Goal: Information Seeking & Learning: Learn about a topic

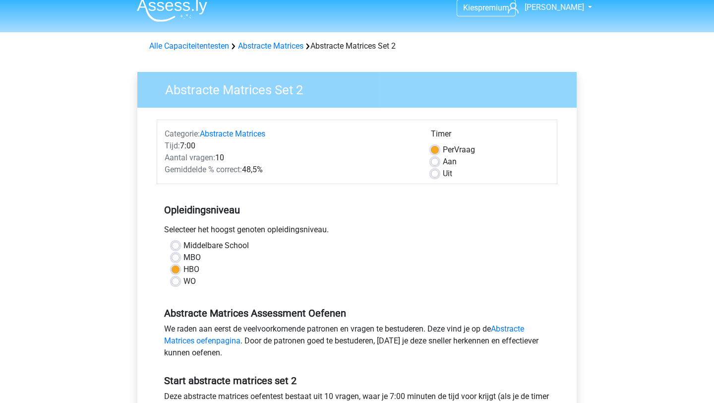
scroll to position [10, 0]
click at [275, 52] on div "Alle Capaciteitentesten Abstracte Matrices Abstracte Matrices Set 2" at bounding box center [357, 46] width 424 height 12
click at [279, 46] on link "Abstracte Matrices" at bounding box center [270, 45] width 65 height 9
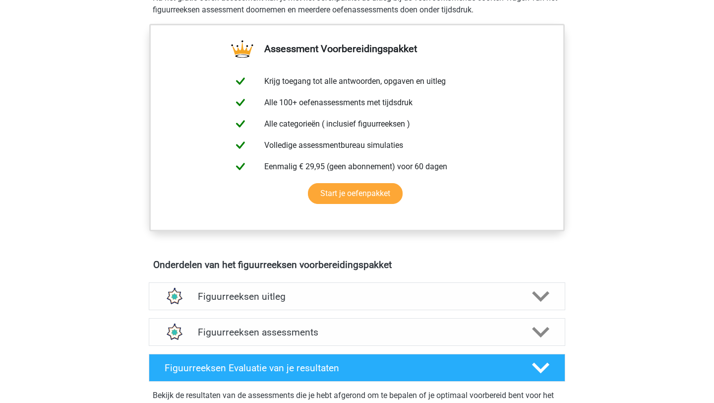
scroll to position [397, 0]
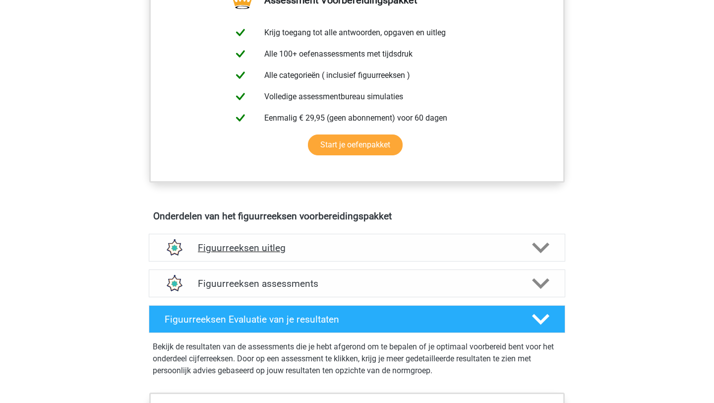
click at [386, 255] on div "Figuurreeksen uitleg" at bounding box center [357, 248] width 417 height 28
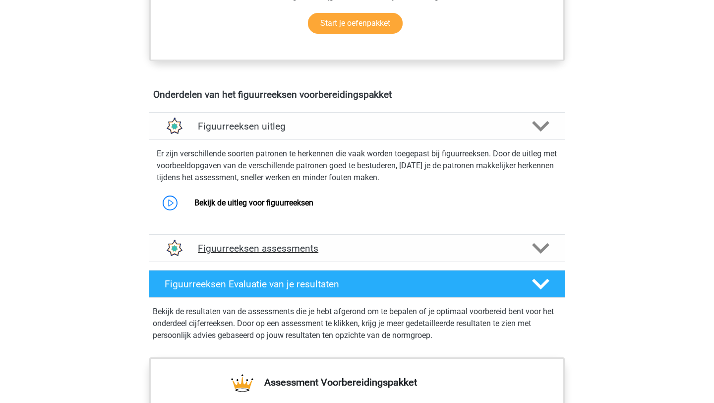
click at [304, 256] on div "Figuurreeksen assessments" at bounding box center [357, 248] width 417 height 28
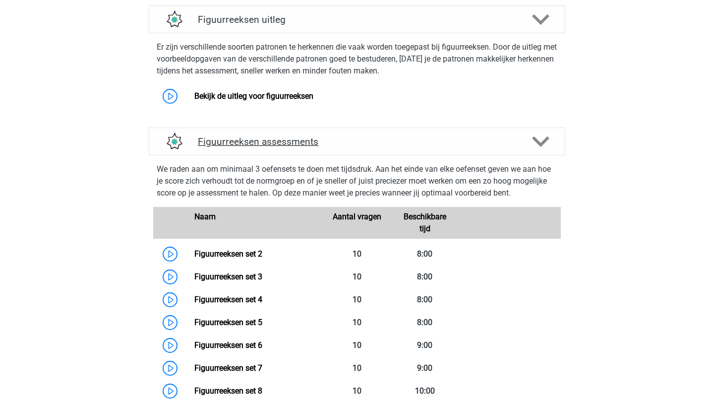
scroll to position [648, 0]
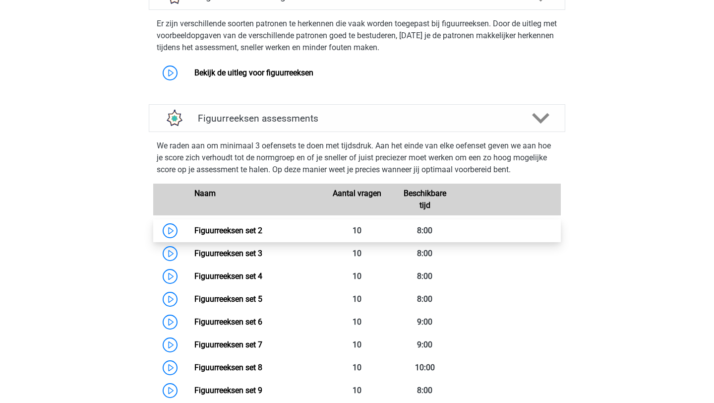
click at [245, 230] on link "Figuurreeksen set 2" at bounding box center [228, 230] width 68 height 9
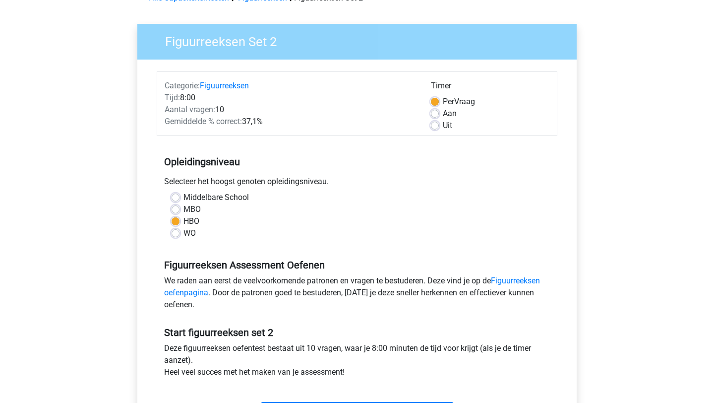
scroll to position [47, 0]
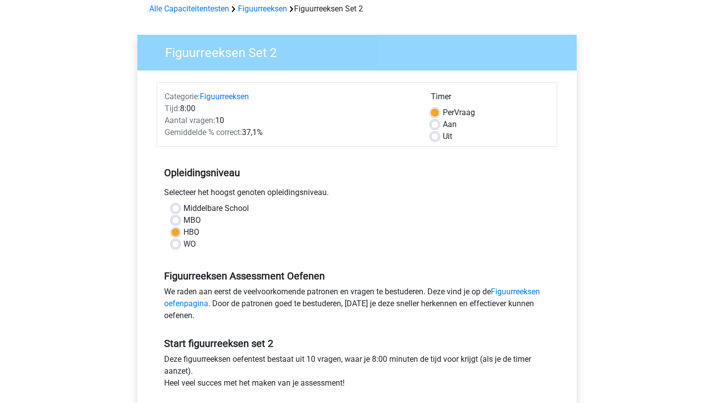
click at [184, 243] on label "WO" at bounding box center [190, 244] width 12 height 12
click at [174, 243] on input "WO" at bounding box center [176, 243] width 8 height 10
radio input "true"
click at [184, 206] on label "Middelbare School" at bounding box center [216, 208] width 65 height 12
click at [173, 206] on input "Middelbare School" at bounding box center [176, 207] width 8 height 10
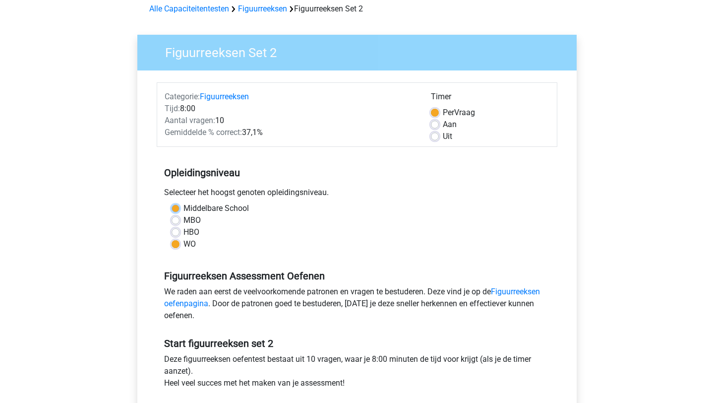
radio input "true"
click at [184, 217] on label "MBO" at bounding box center [192, 220] width 17 height 12
click at [176, 217] on input "MBO" at bounding box center [176, 219] width 8 height 10
radio input "true"
click at [433, 120] on div "Aan" at bounding box center [490, 125] width 119 height 12
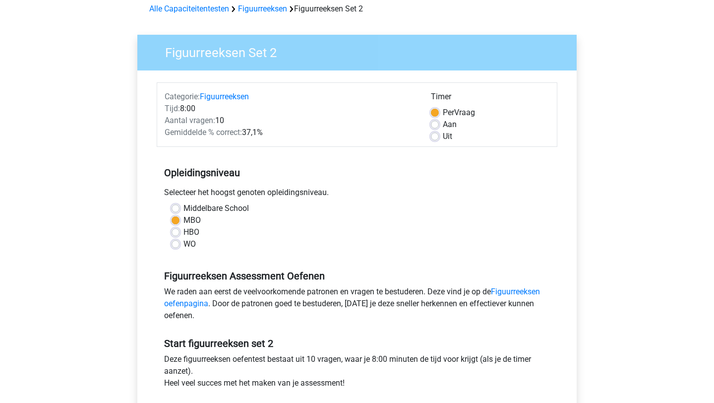
click at [443, 124] on label "Aan" at bounding box center [450, 125] width 14 height 12
click at [433, 124] on input "Aan" at bounding box center [435, 124] width 8 height 10
radio input "true"
click at [443, 136] on label "Uit" at bounding box center [447, 136] width 9 height 12
click at [437, 136] on input "Uit" at bounding box center [435, 135] width 8 height 10
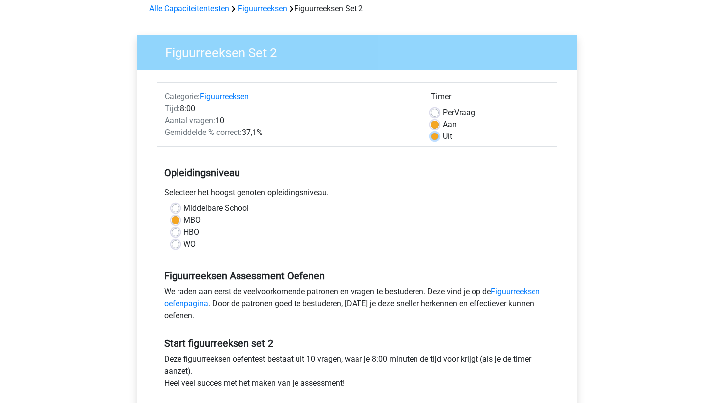
radio input "true"
click at [430, 111] on div "Timer Per Vraag Aan Uit" at bounding box center [490, 117] width 133 height 52
click at [443, 110] on label "Per Vraag" at bounding box center [459, 113] width 32 height 12
click at [432, 110] on input "Per Vraag" at bounding box center [435, 112] width 8 height 10
radio input "true"
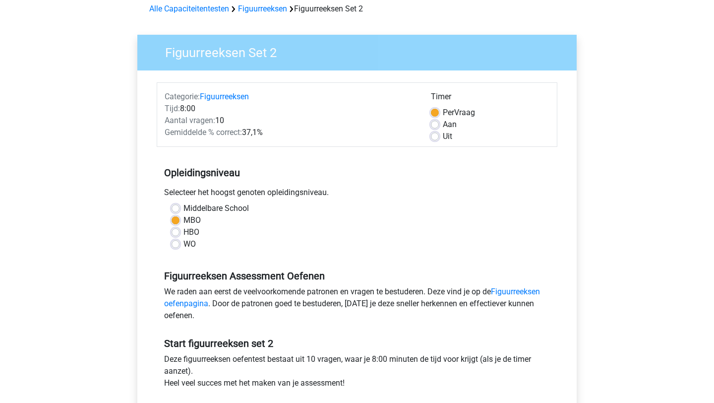
click at [171, 232] on div "Middelbare School MBO HBO WO" at bounding box center [357, 226] width 386 height 48
click at [184, 232] on label "HBO" at bounding box center [192, 232] width 16 height 12
click at [179, 232] on input "HBO" at bounding box center [176, 231] width 8 height 10
radio input "true"
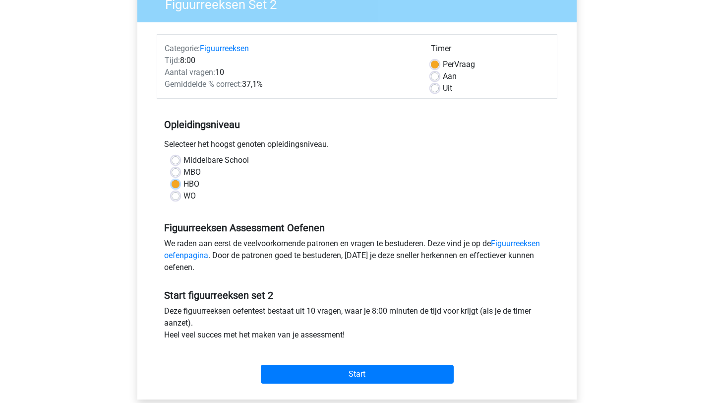
scroll to position [93, 0]
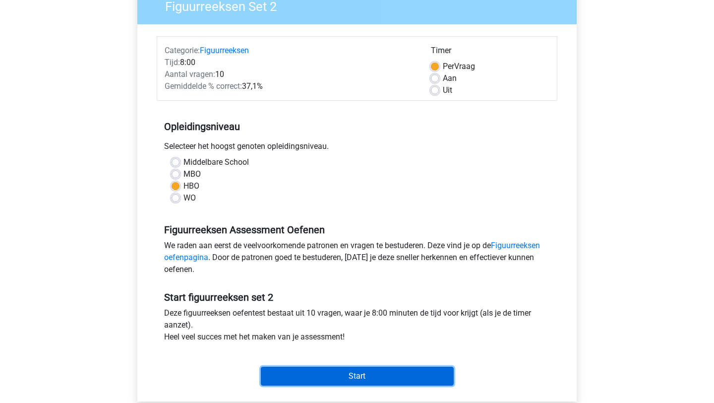
click at [334, 380] on input "Start" at bounding box center [357, 376] width 193 height 19
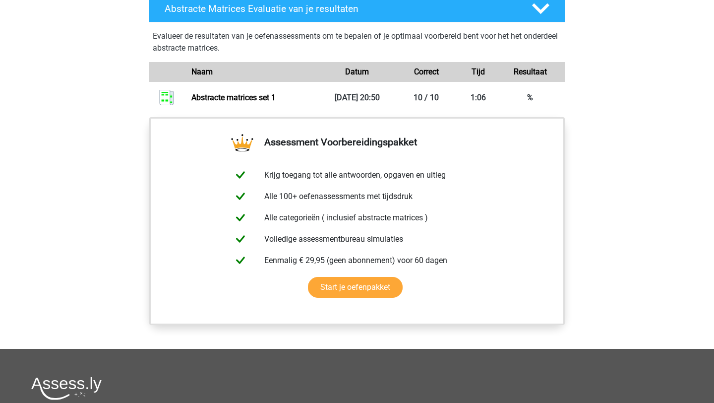
scroll to position [557, 0]
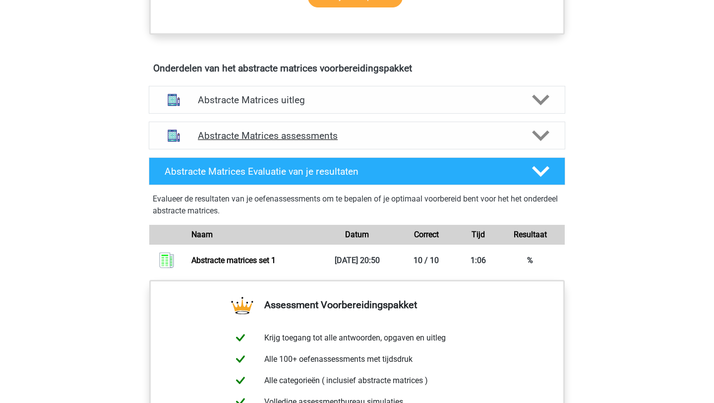
click at [377, 136] on h4 "Abstracte Matrices assessments" at bounding box center [357, 135] width 318 height 11
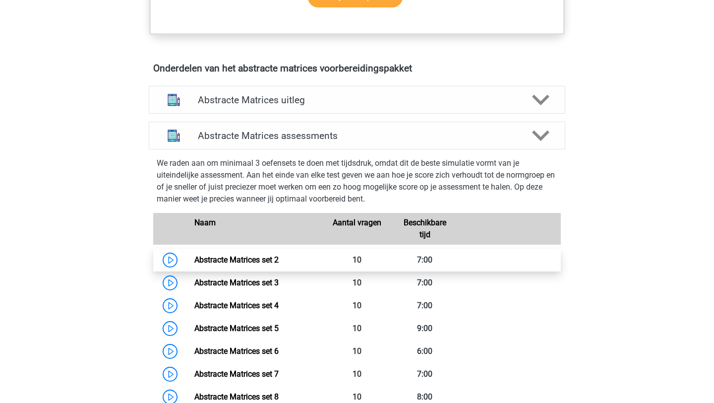
click at [279, 257] on link "Abstracte Matrices set 2" at bounding box center [236, 259] width 84 height 9
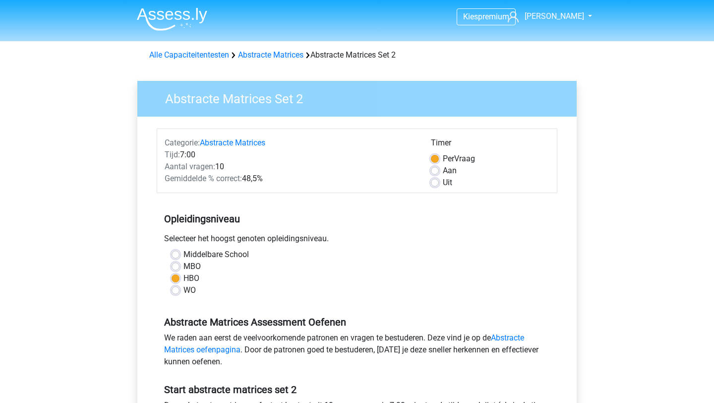
scroll to position [1, 0]
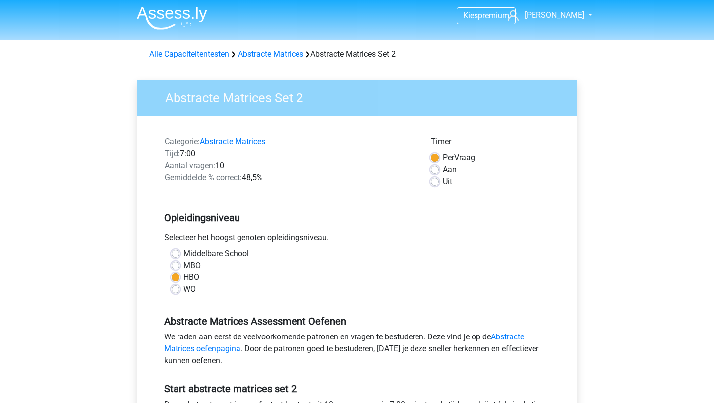
click at [263, 47] on div "Alle Capaciteitentesten Abstracte Matrices Abstracte Matrices Set 2" at bounding box center [357, 52] width 471 height 16
click at [263, 57] on link "Abstracte Matrices" at bounding box center [270, 53] width 65 height 9
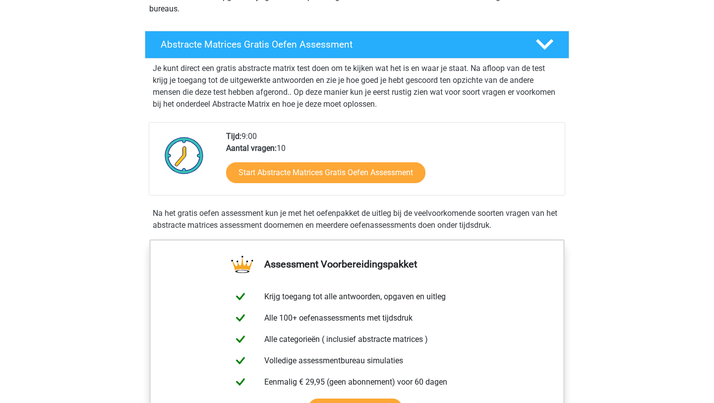
scroll to position [181, 0]
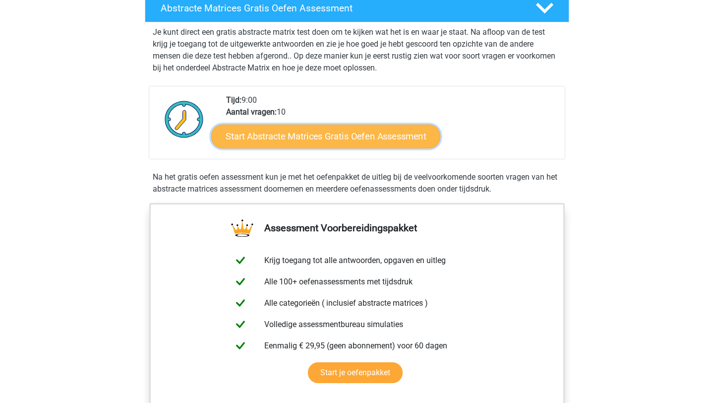
click at [336, 140] on link "Start Abstracte Matrices Gratis Oefen Assessment" at bounding box center [325, 136] width 229 height 24
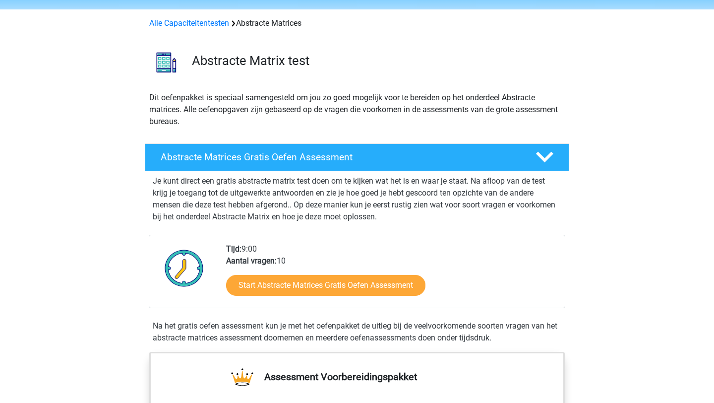
scroll to position [0, 0]
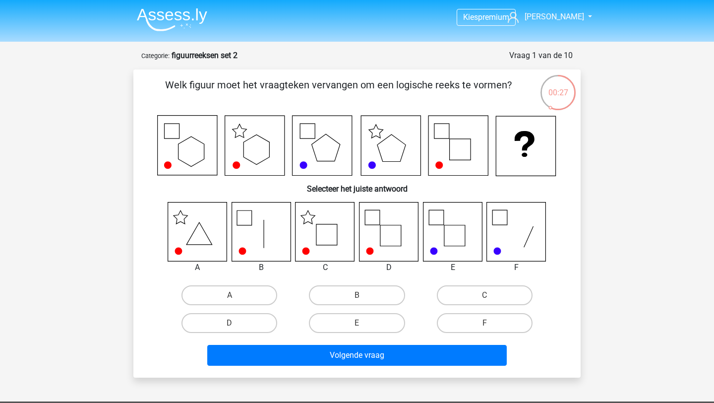
click at [332, 243] on icon at bounding box center [325, 231] width 59 height 59
click at [482, 298] on label "C" at bounding box center [485, 295] width 96 height 20
click at [485, 298] on input "C" at bounding box center [488, 298] width 6 height 6
radio input "true"
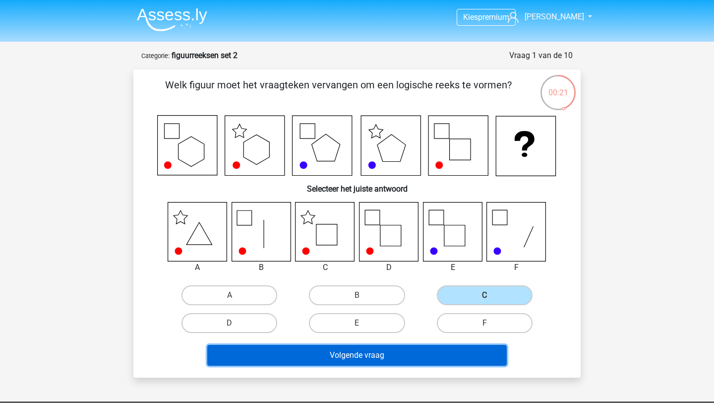
click at [379, 359] on button "Volgende vraag" at bounding box center [357, 355] width 300 height 21
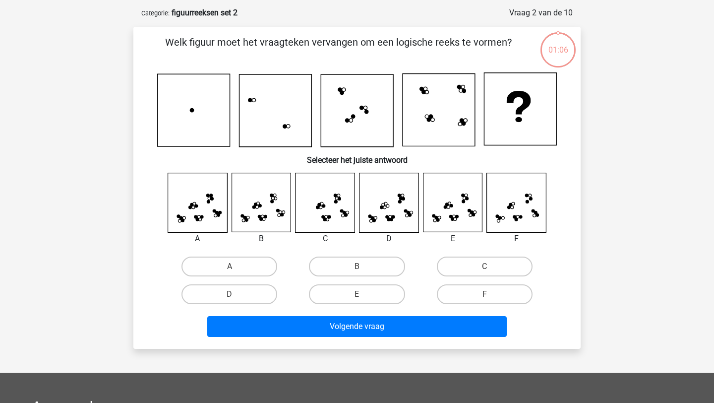
scroll to position [50, 0]
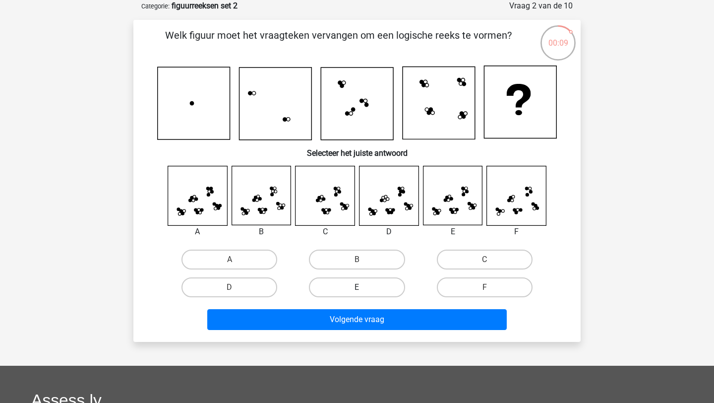
click at [378, 289] on label "E" at bounding box center [357, 287] width 96 height 20
click at [364, 289] on input "E" at bounding box center [360, 290] width 6 height 6
radio input "true"
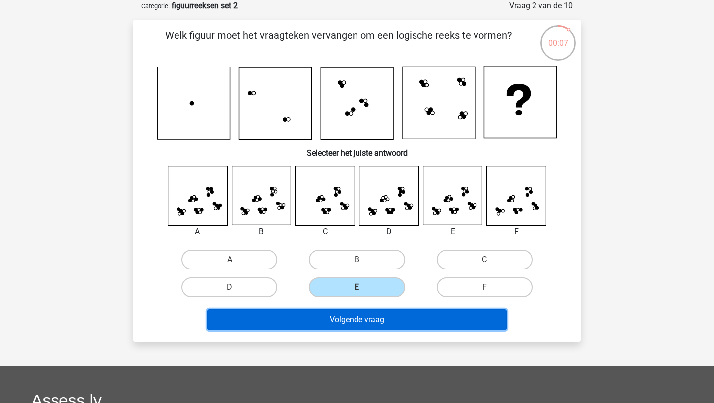
click at [402, 318] on button "Volgende vraag" at bounding box center [357, 319] width 300 height 21
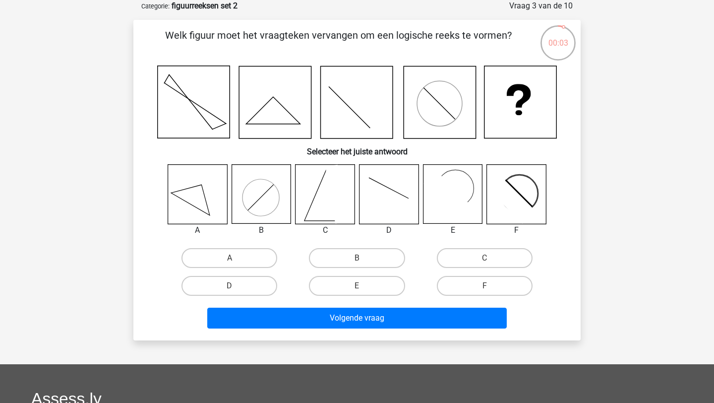
click at [359, 291] on input "E" at bounding box center [360, 289] width 6 height 6
radio input "true"
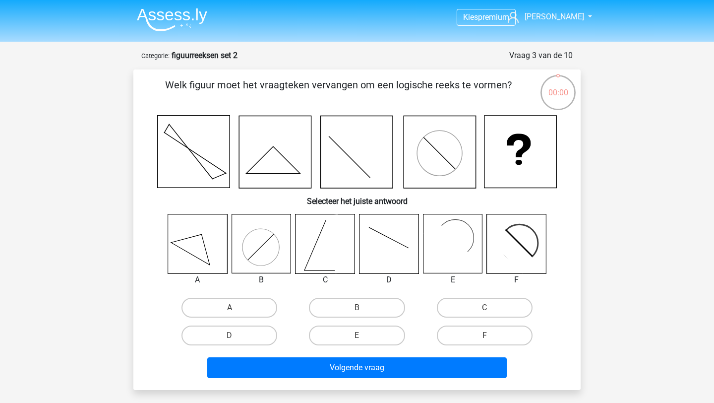
scroll to position [50, 0]
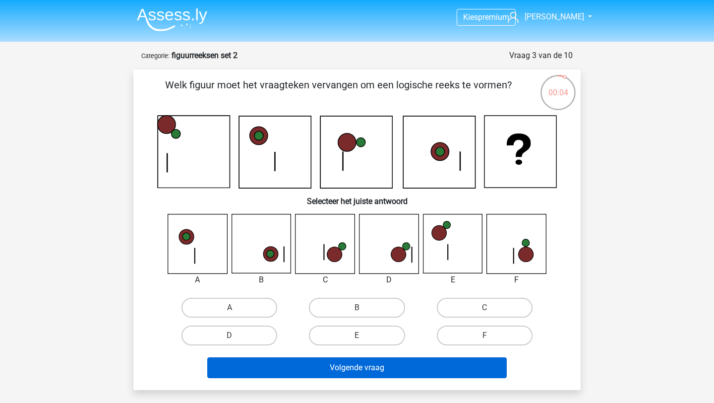
scroll to position [50, 0]
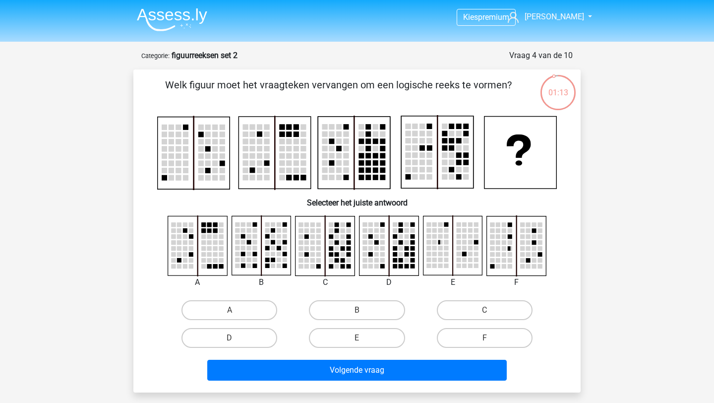
click at [230, 54] on strong "figuurreeksen set 2" at bounding box center [205, 55] width 66 height 9
click at [212, 257] on rect at bounding box center [197, 245] width 59 height 59
click at [229, 304] on label "A" at bounding box center [230, 310] width 96 height 20
click at [230, 310] on input "A" at bounding box center [233, 313] width 6 height 6
radio input "true"
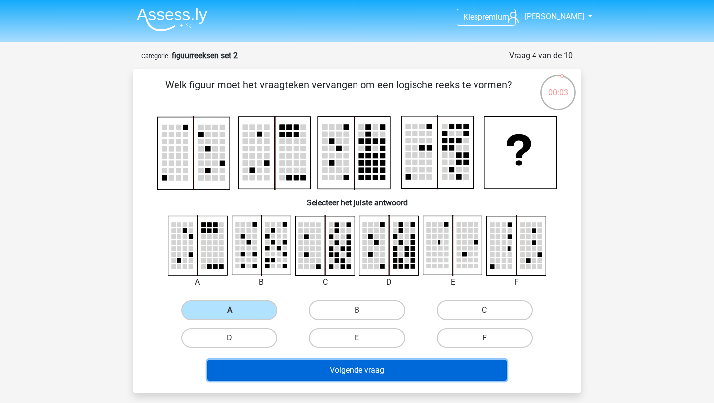
click at [328, 374] on button "Volgende vraag" at bounding box center [357, 370] width 300 height 21
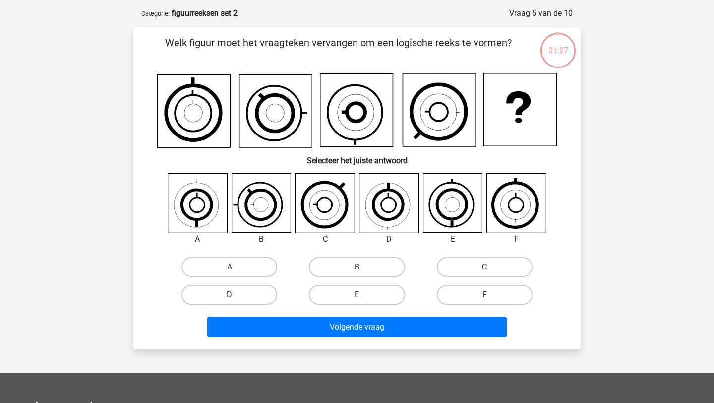
scroll to position [50, 0]
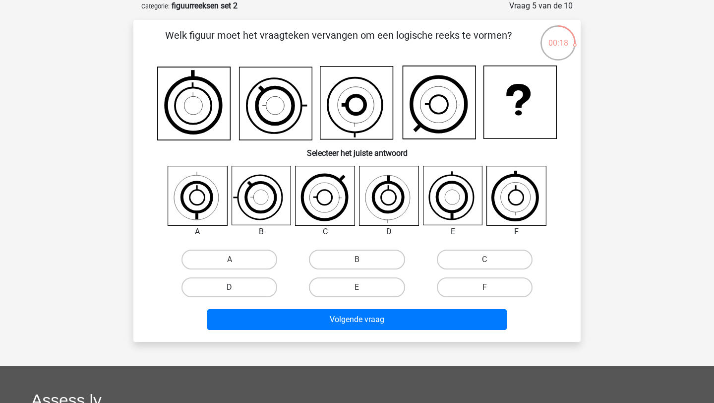
click at [252, 291] on label "D" at bounding box center [230, 287] width 96 height 20
click at [236, 291] on input "D" at bounding box center [233, 290] width 6 height 6
radio input "true"
click at [324, 335] on div "Welk figuur moet het vraagteken vervangen om een logische reeks te vormen? Sele…" at bounding box center [356, 181] width 447 height 322
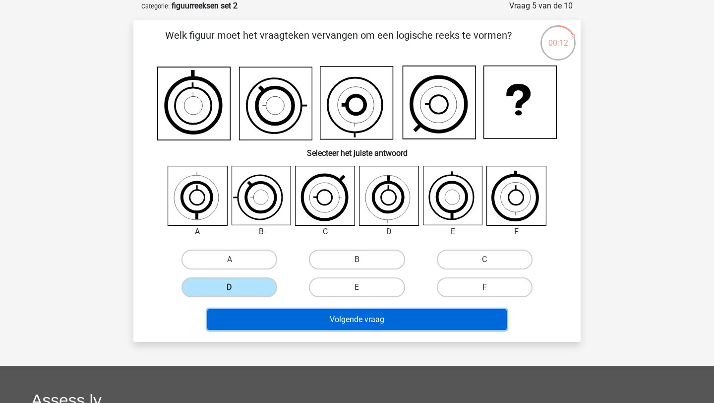
click at [335, 319] on button "Volgende vraag" at bounding box center [357, 319] width 300 height 21
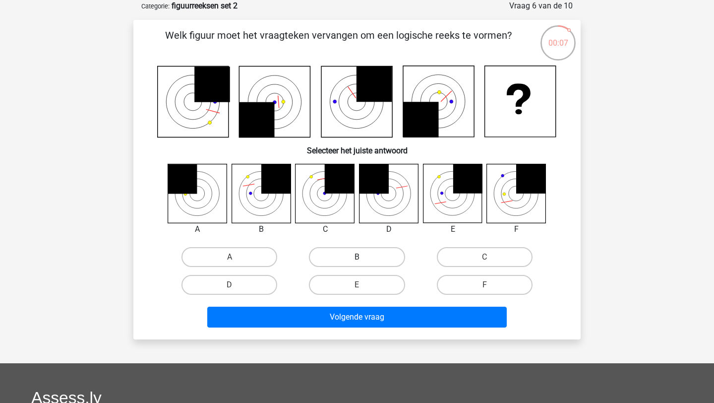
click at [363, 253] on label "B" at bounding box center [357, 257] width 96 height 20
click at [363, 257] on input "B" at bounding box center [360, 260] width 6 height 6
radio input "true"
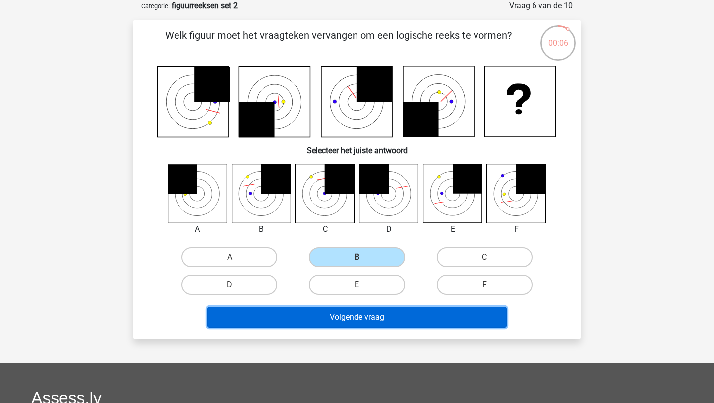
click at [378, 321] on button "Volgende vraag" at bounding box center [357, 317] width 300 height 21
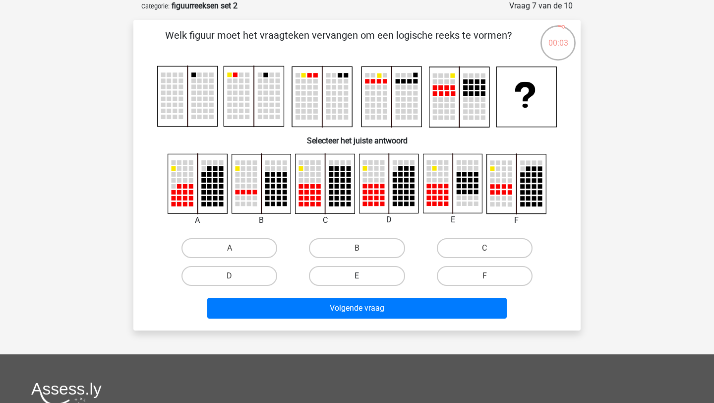
click at [391, 279] on label "E" at bounding box center [357, 276] width 96 height 20
click at [364, 279] on input "E" at bounding box center [360, 279] width 6 height 6
radio input "true"
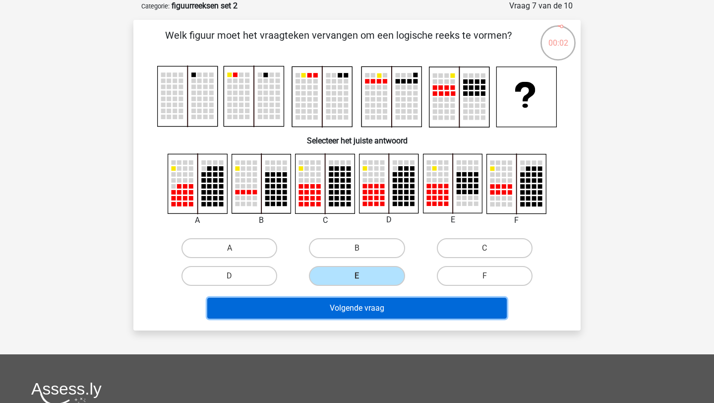
click at [405, 311] on button "Volgende vraag" at bounding box center [357, 308] width 300 height 21
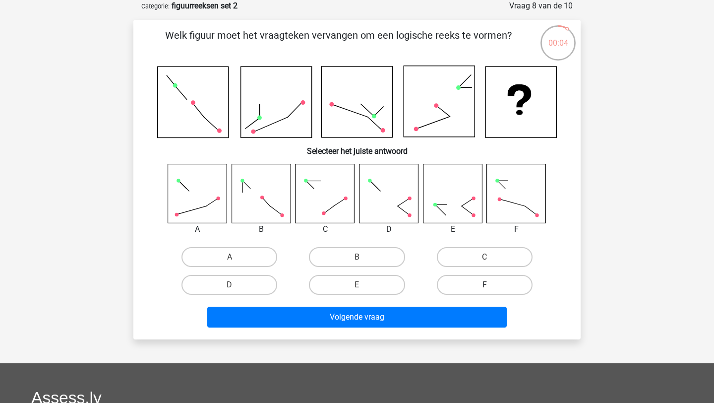
click at [480, 289] on label "F" at bounding box center [485, 285] width 96 height 20
click at [485, 289] on input "F" at bounding box center [488, 288] width 6 height 6
radio input "true"
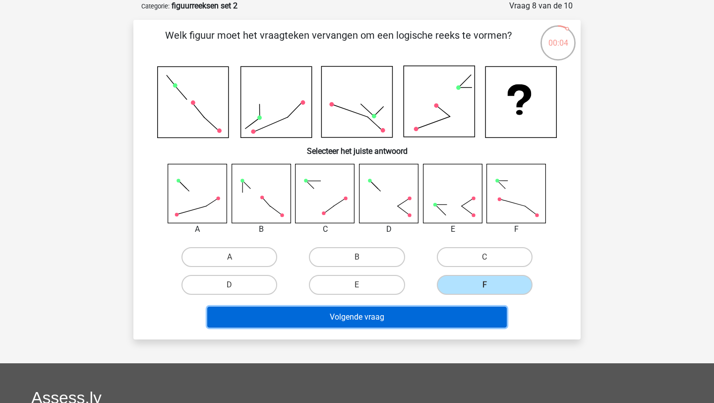
click at [477, 311] on button "Volgende vraag" at bounding box center [357, 317] width 300 height 21
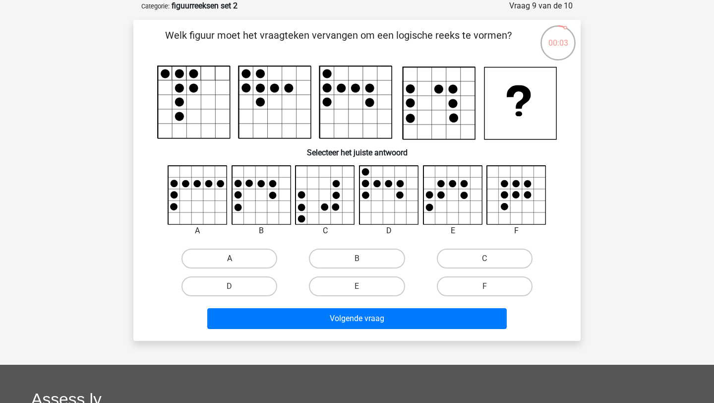
click at [229, 256] on label "A" at bounding box center [230, 259] width 96 height 20
click at [230, 258] on input "A" at bounding box center [233, 261] width 6 height 6
radio input "true"
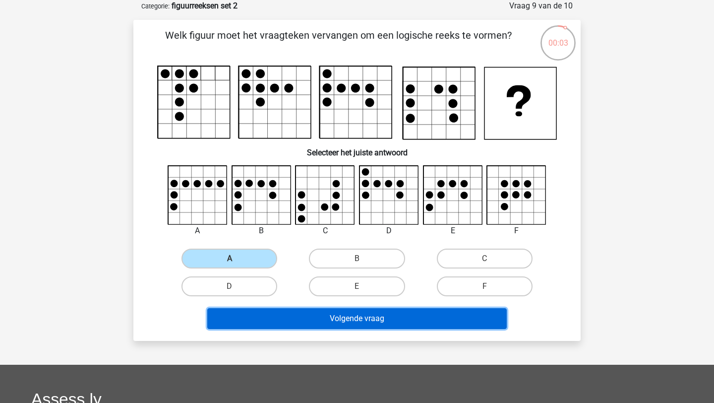
click at [307, 323] on button "Volgende vraag" at bounding box center [357, 318] width 300 height 21
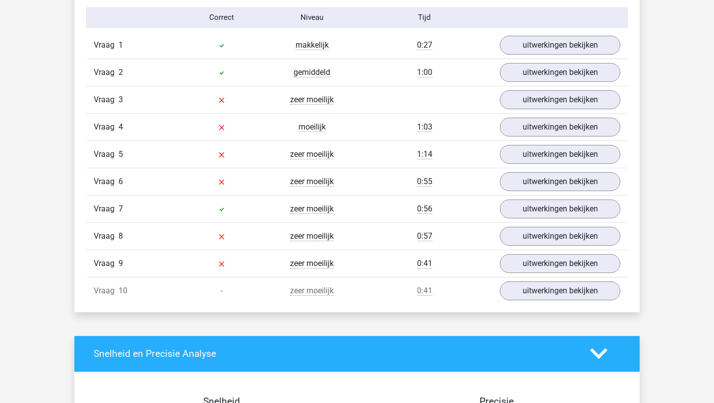
scroll to position [823, 0]
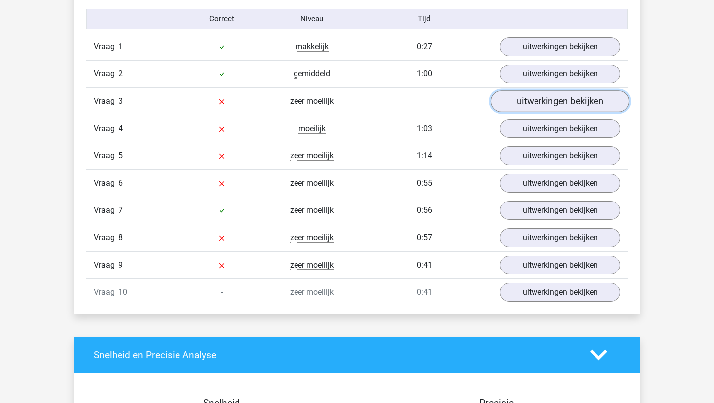
click at [548, 102] on link "uitwerkingen bekijken" at bounding box center [560, 101] width 138 height 22
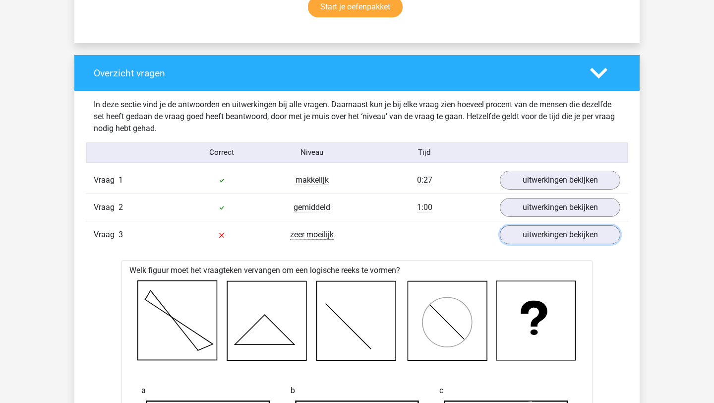
scroll to position [683, 0]
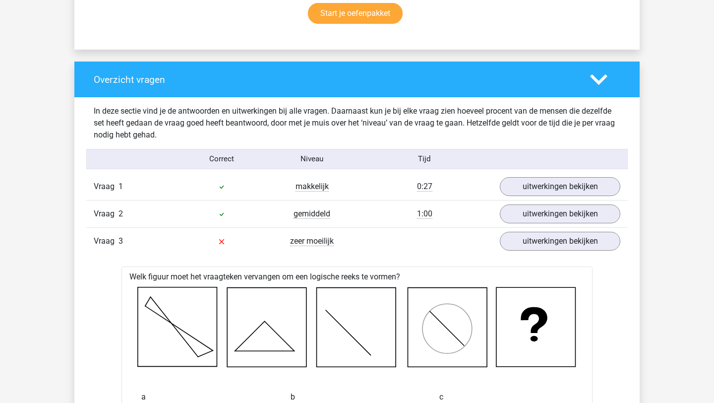
click at [346, 239] on div "zeer moeilijk" at bounding box center [312, 241] width 90 height 12
click at [572, 250] on div "Vraag 3 zeer moeilijk uitwerkingen bekijken" at bounding box center [357, 240] width 542 height 27
click at [572, 246] on link "uitwerkingen bekijken" at bounding box center [560, 241] width 138 height 22
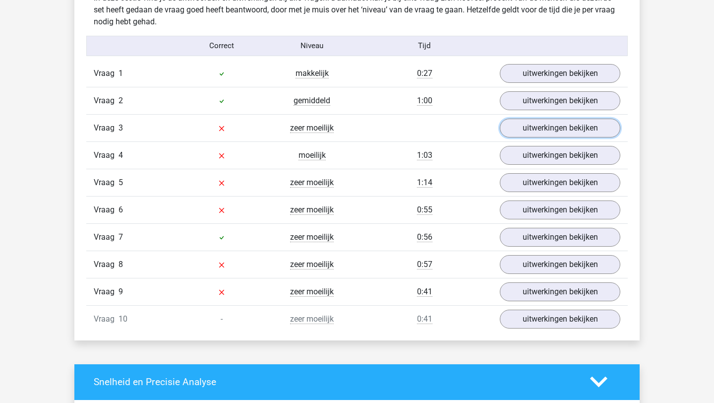
scroll to position [798, 0]
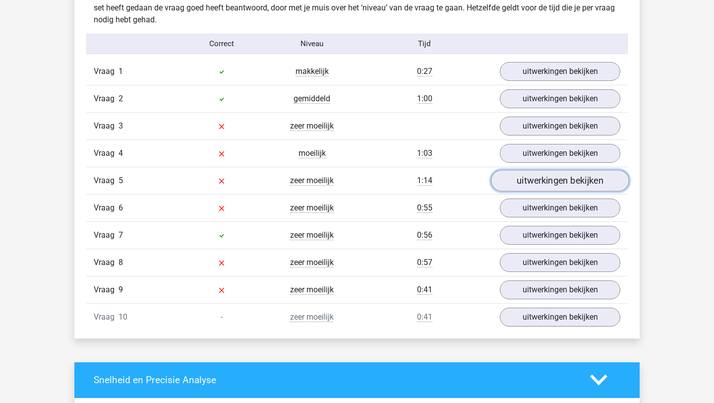
click at [547, 176] on link "uitwerkingen bekijken" at bounding box center [560, 181] width 138 height 22
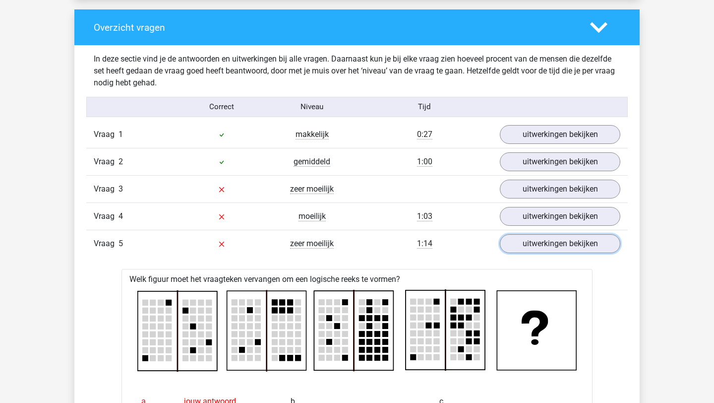
scroll to position [745, 0]
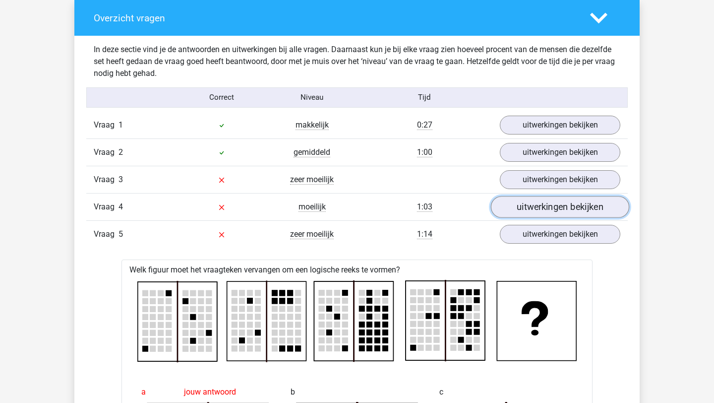
click at [533, 210] on link "uitwerkingen bekijken" at bounding box center [560, 207] width 138 height 22
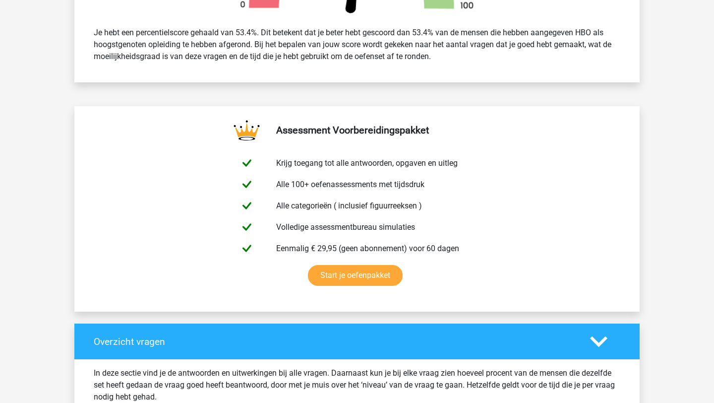
scroll to position [0, 0]
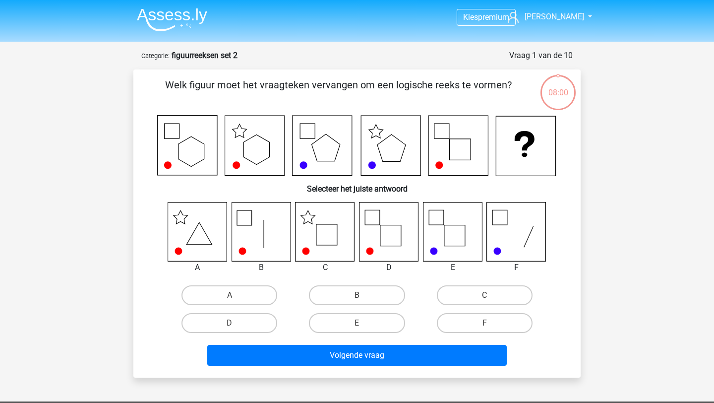
scroll to position [50, 0]
